Goal: Task Accomplishment & Management: Manage account settings

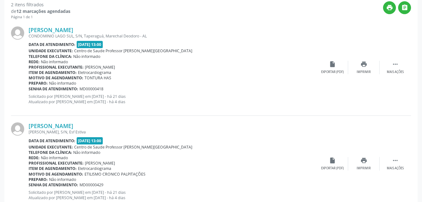
scroll to position [168, 0]
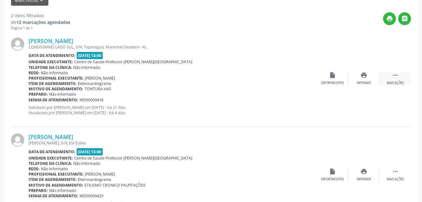
click at [389, 73] on div " Mais ações" at bounding box center [394, 79] width 31 height 14
click at [398, 91] on div "[PERSON_NAME] CONDOMINIO LAGO SUL, S/N, [GEOGRAPHIC_DATA], Marechal Deodoro - A…" at bounding box center [211, 79] width 400 height 96
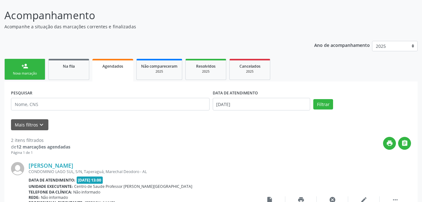
scroll to position [43, 0]
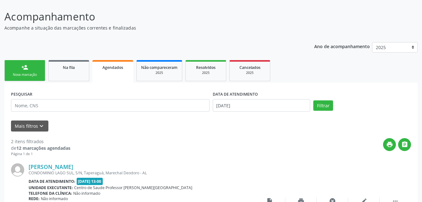
click at [35, 74] on div "Nova marcação" at bounding box center [24, 74] width 31 height 5
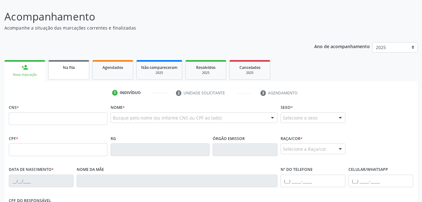
click at [71, 72] on link "Na fila" at bounding box center [68, 69] width 41 height 19
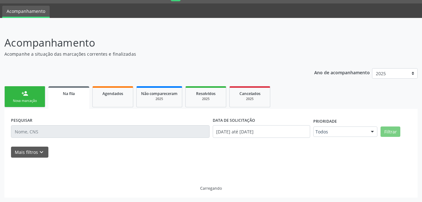
scroll to position [23, 0]
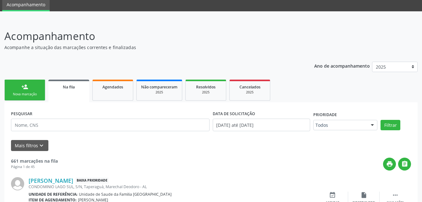
click at [89, 140] on div "Mais filtros keyboard_arrow_down" at bounding box center [210, 145] width 403 height 11
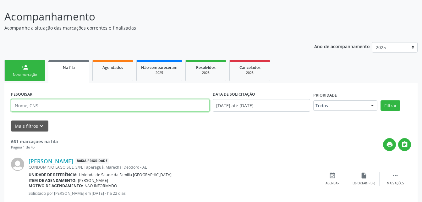
click at [85, 110] on input "text" at bounding box center [110, 105] width 199 height 13
type input "[PERSON_NAME]"
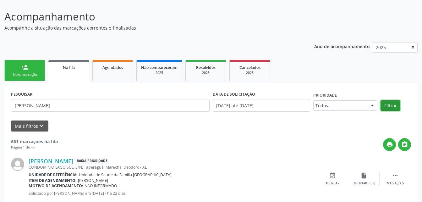
click at [396, 108] on button "Filtrar" at bounding box center [390, 105] width 20 height 11
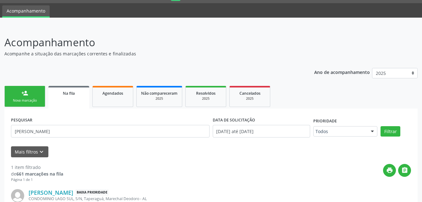
scroll to position [0, 0]
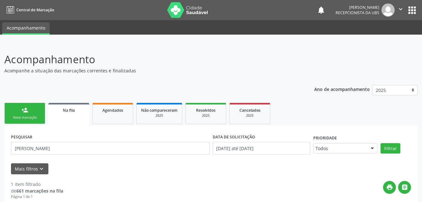
click at [110, 59] on p "Acompanhamento" at bounding box center [148, 60] width 289 height 16
click at [397, 8] on button "" at bounding box center [400, 9] width 12 height 13
click at [382, 38] on link "Sair" at bounding box center [384, 38] width 43 height 9
